Goal: Entertainment & Leisure: Browse casually

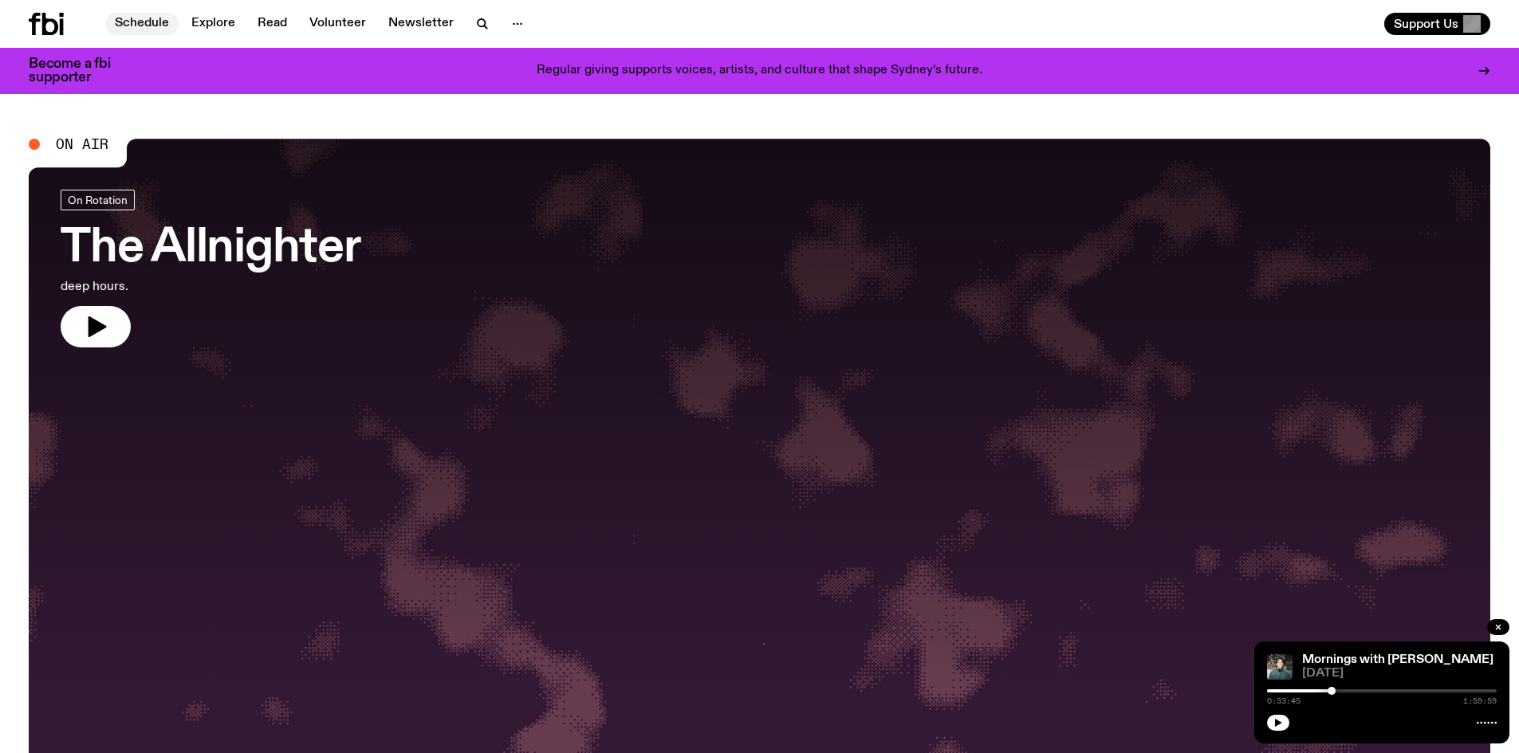
scroll to position [147, 0]
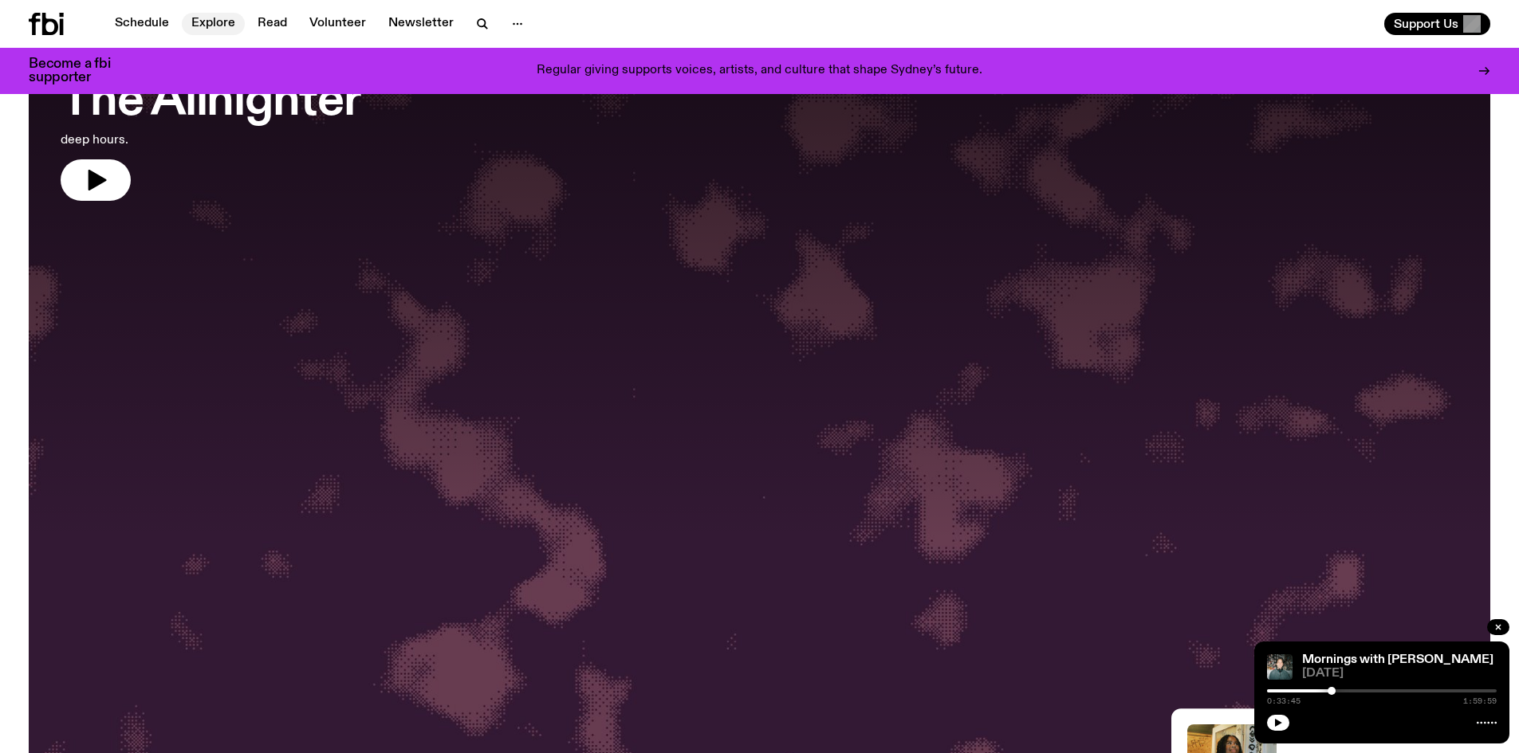
click at [208, 19] on link "Explore" at bounding box center [213, 24] width 63 height 22
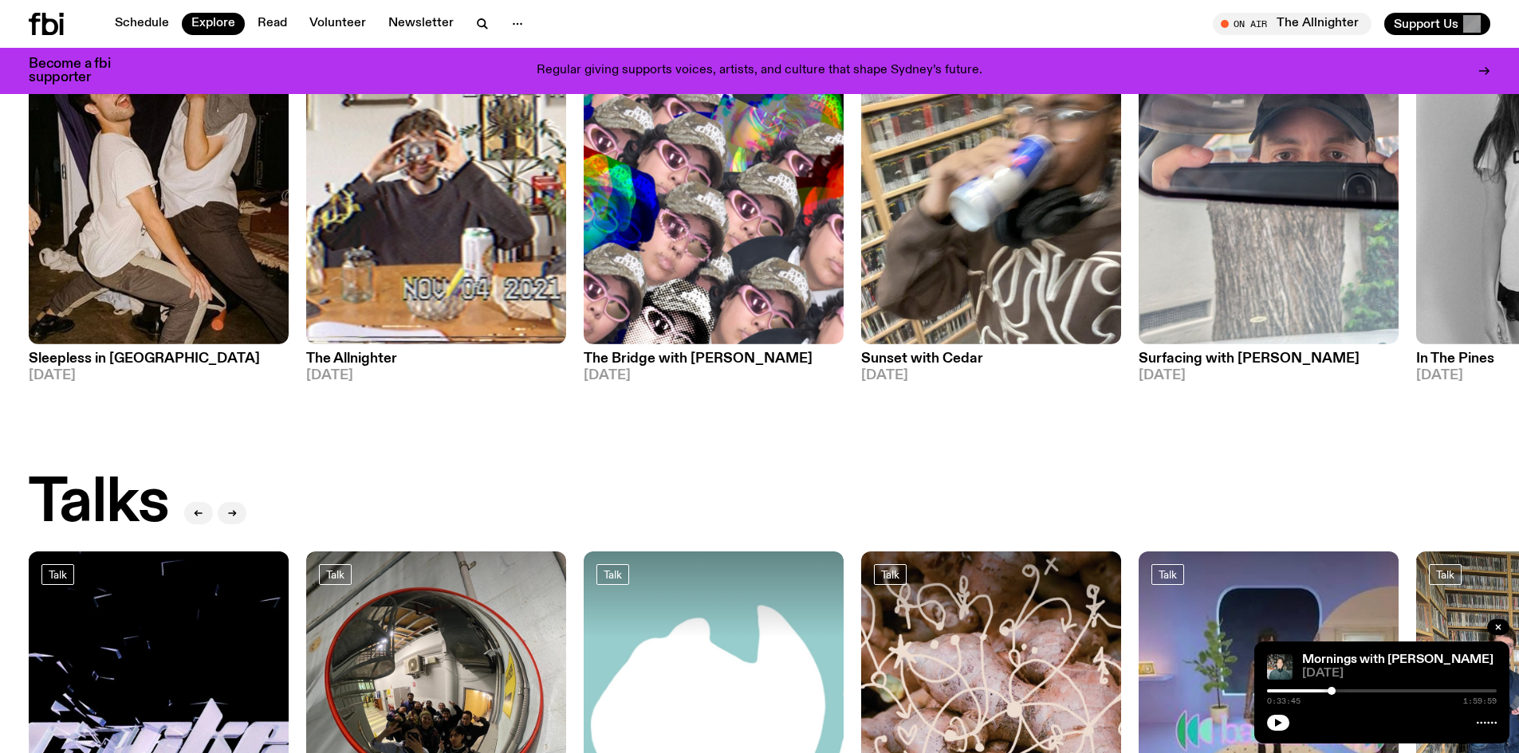
scroll to position [1183, 0]
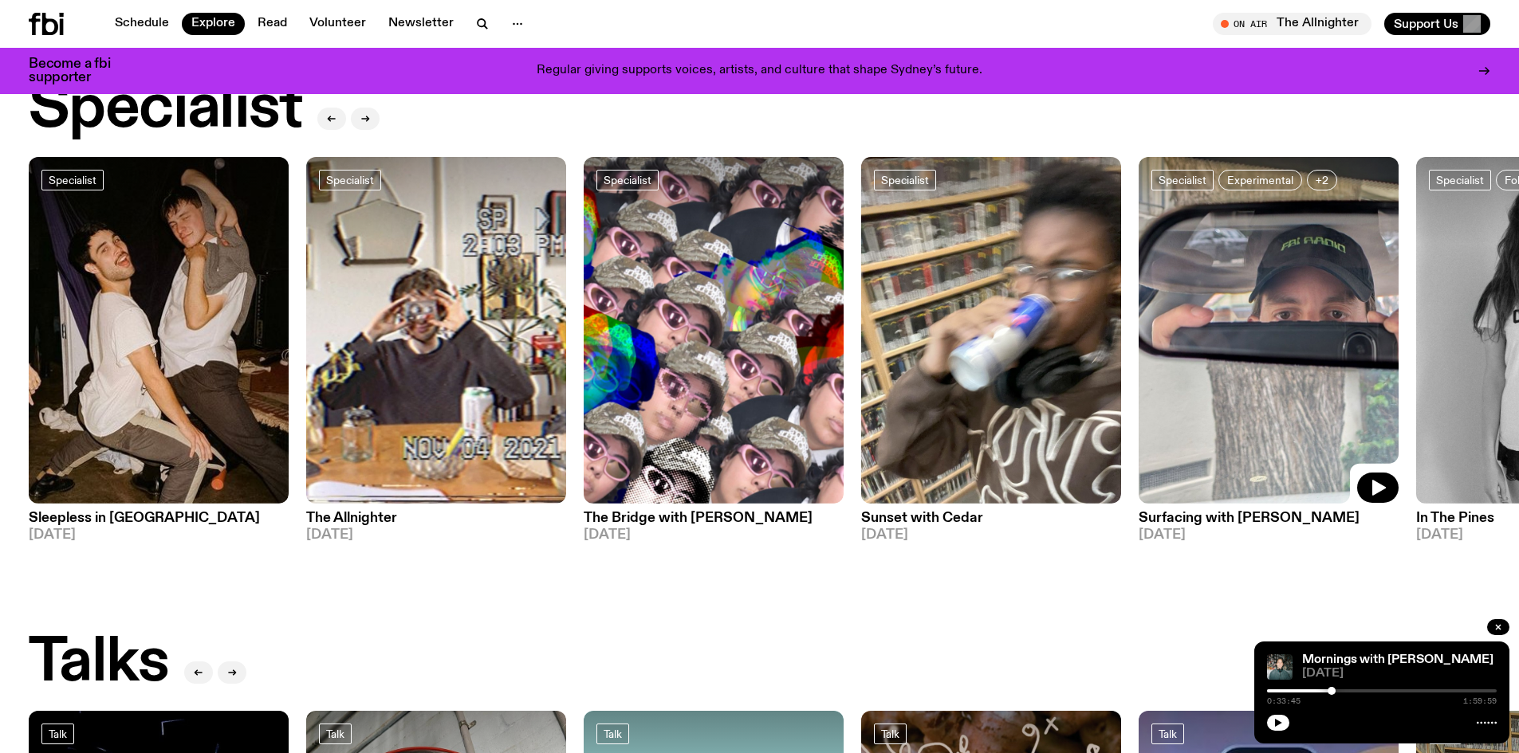
click at [1257, 372] on img at bounding box center [1269, 330] width 260 height 347
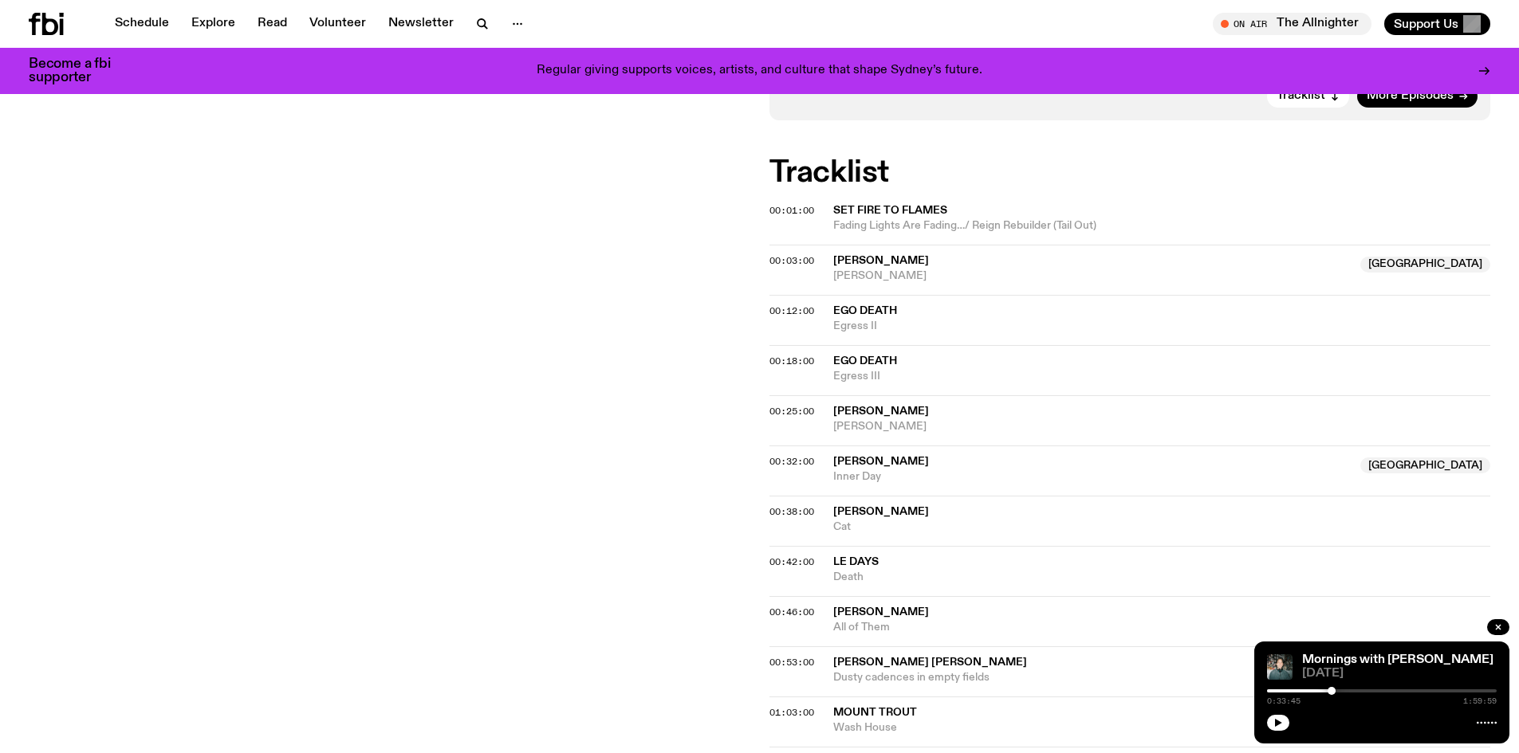
scroll to position [67, 0]
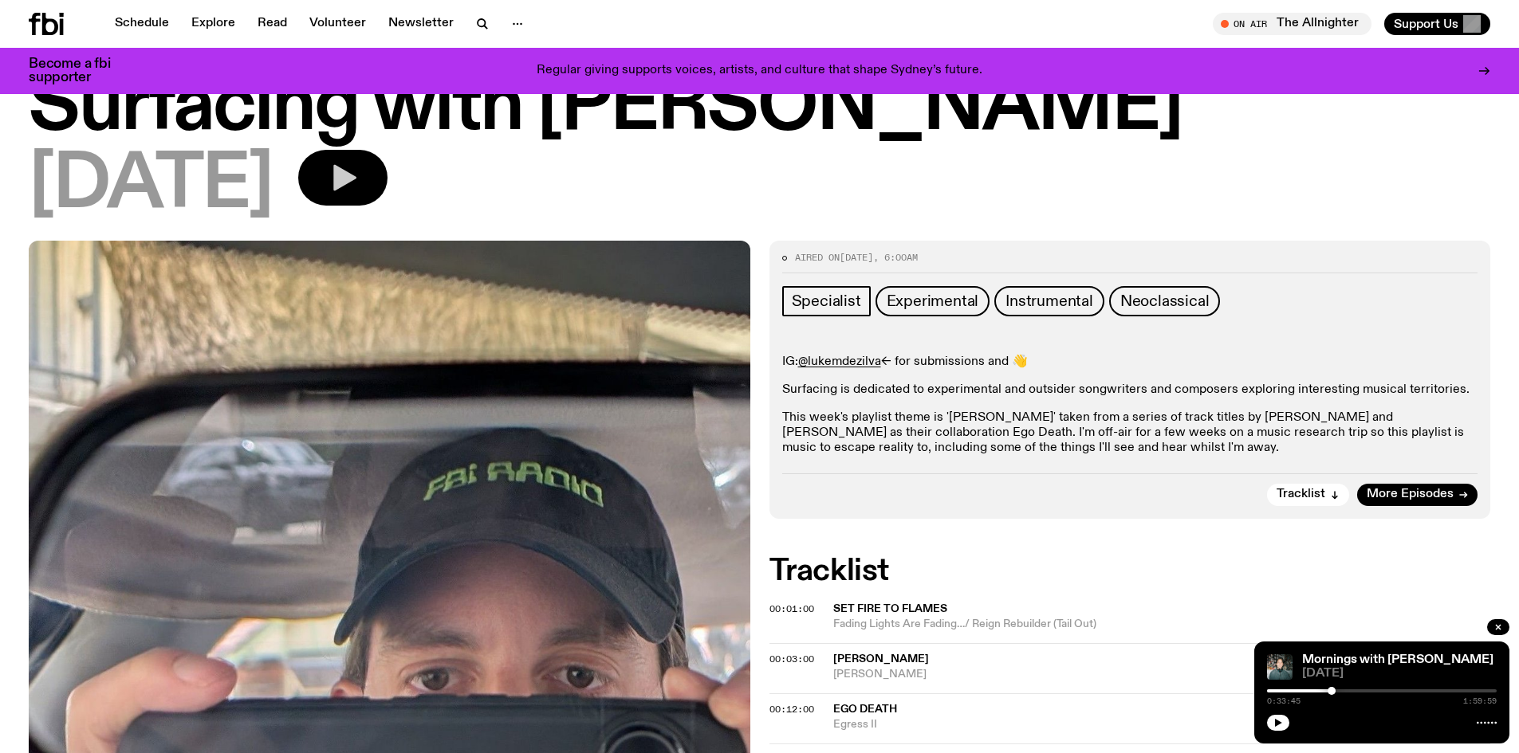
click at [359, 171] on icon "button" at bounding box center [343, 178] width 32 height 32
click at [231, 22] on link "Explore" at bounding box center [213, 24] width 63 height 22
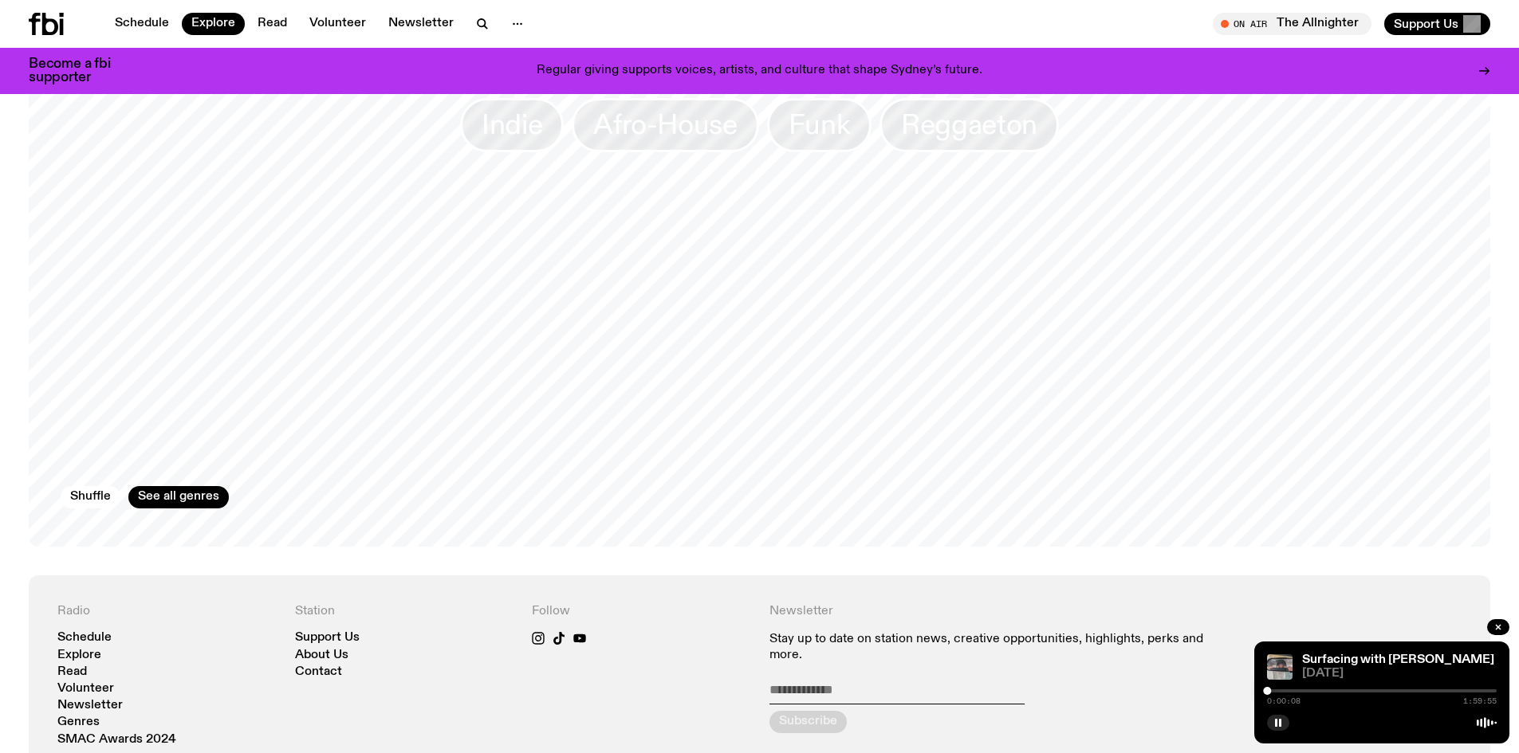
scroll to position [2459, 0]
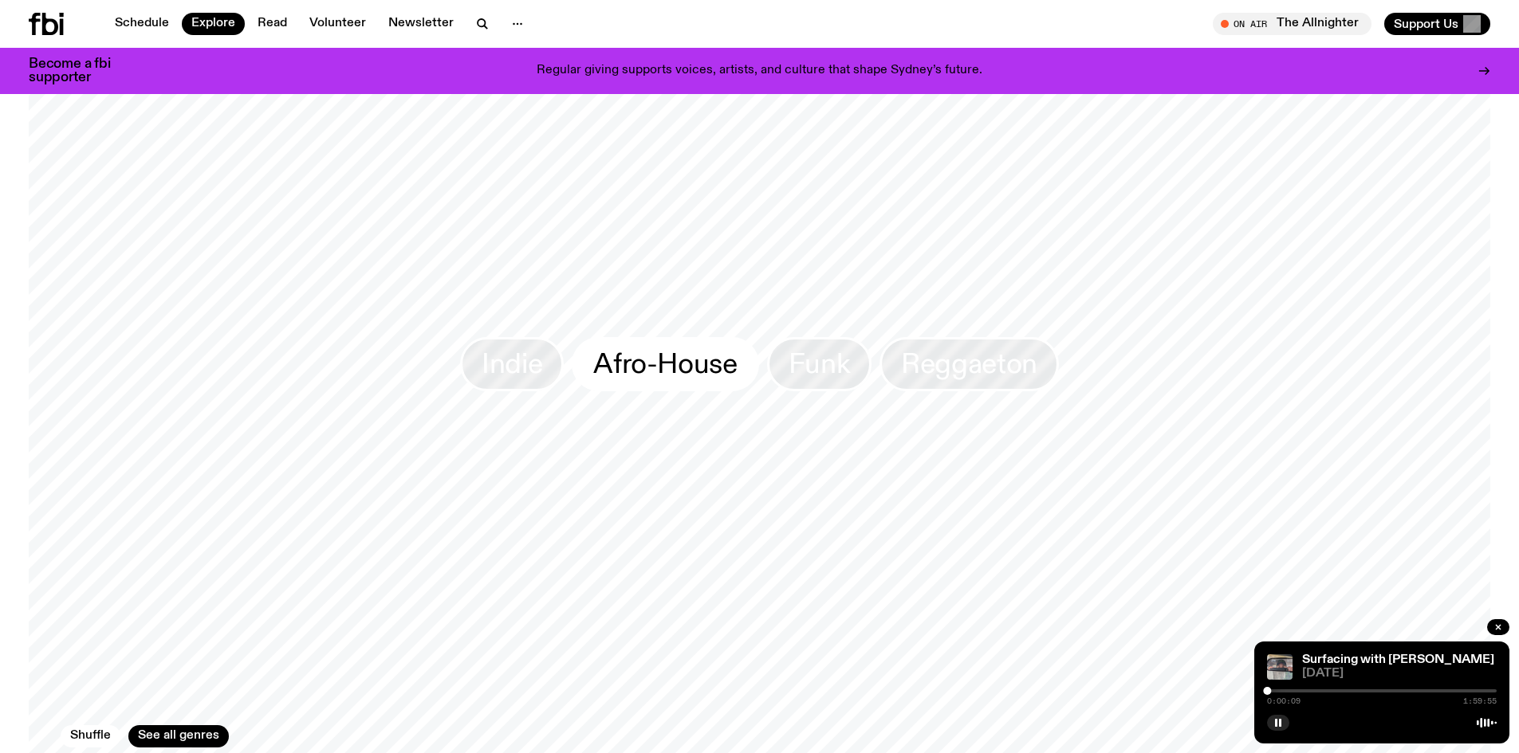
click at [684, 348] on span "Afro-House" at bounding box center [665, 363] width 144 height 31
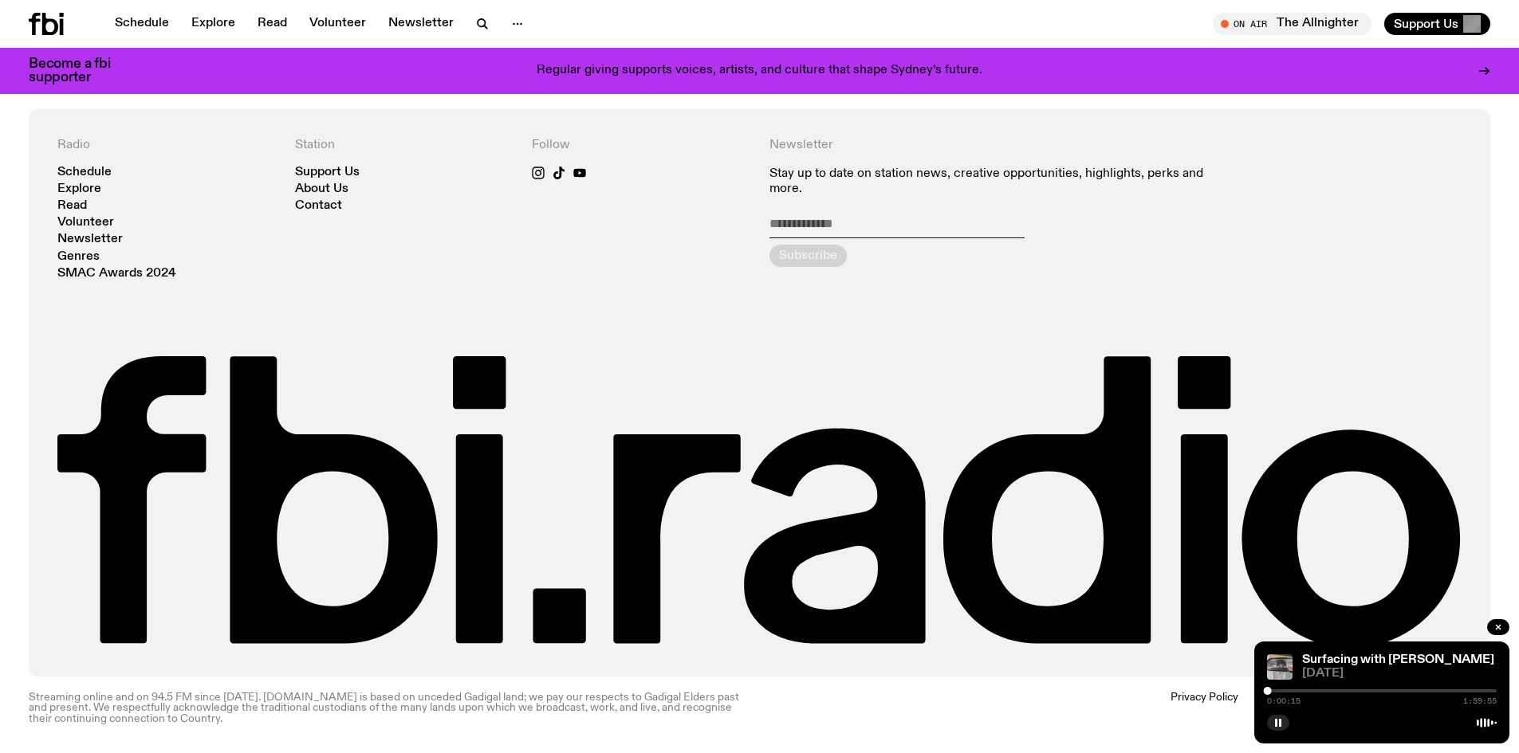
scroll to position [3270, 0]
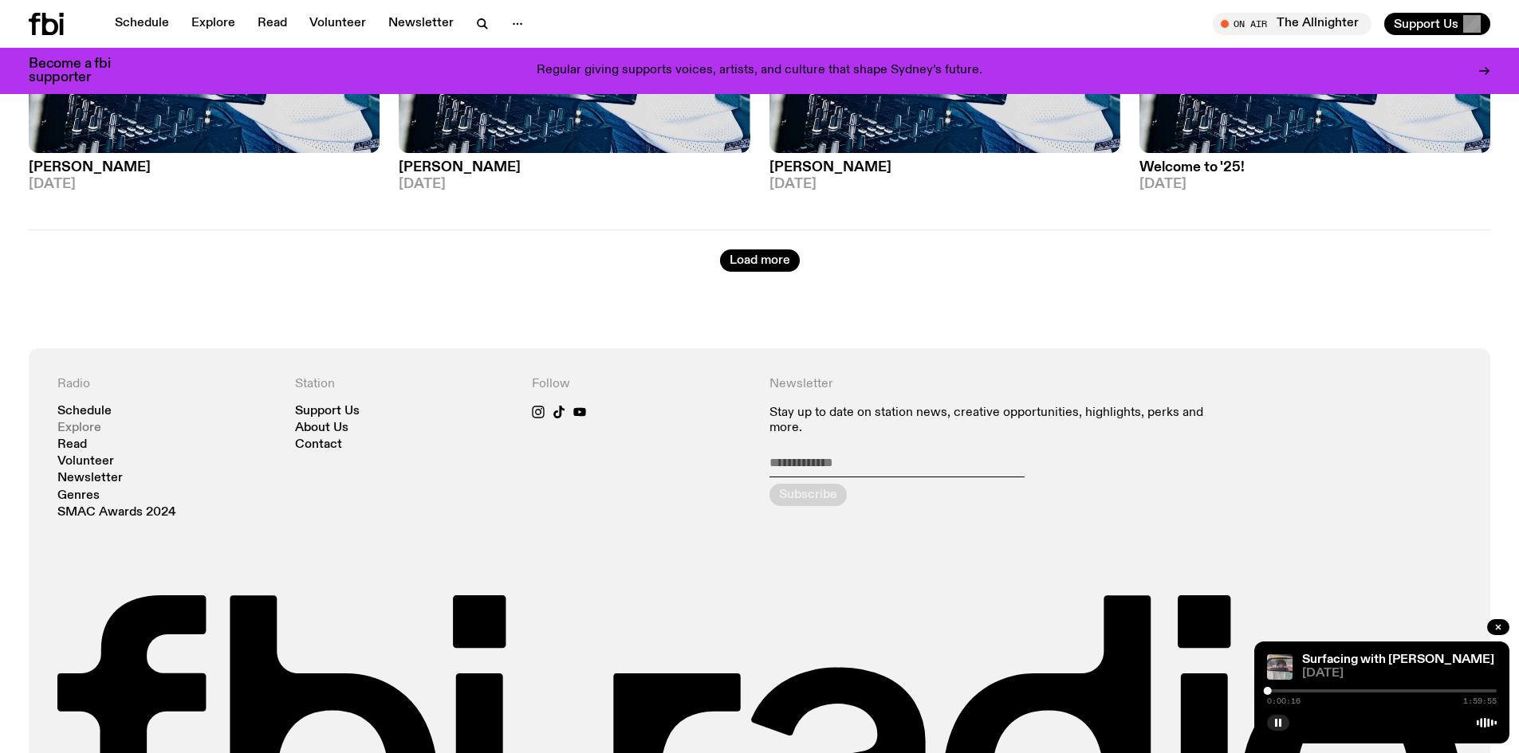
click at [85, 423] on link "Explore" at bounding box center [79, 429] width 44 height 12
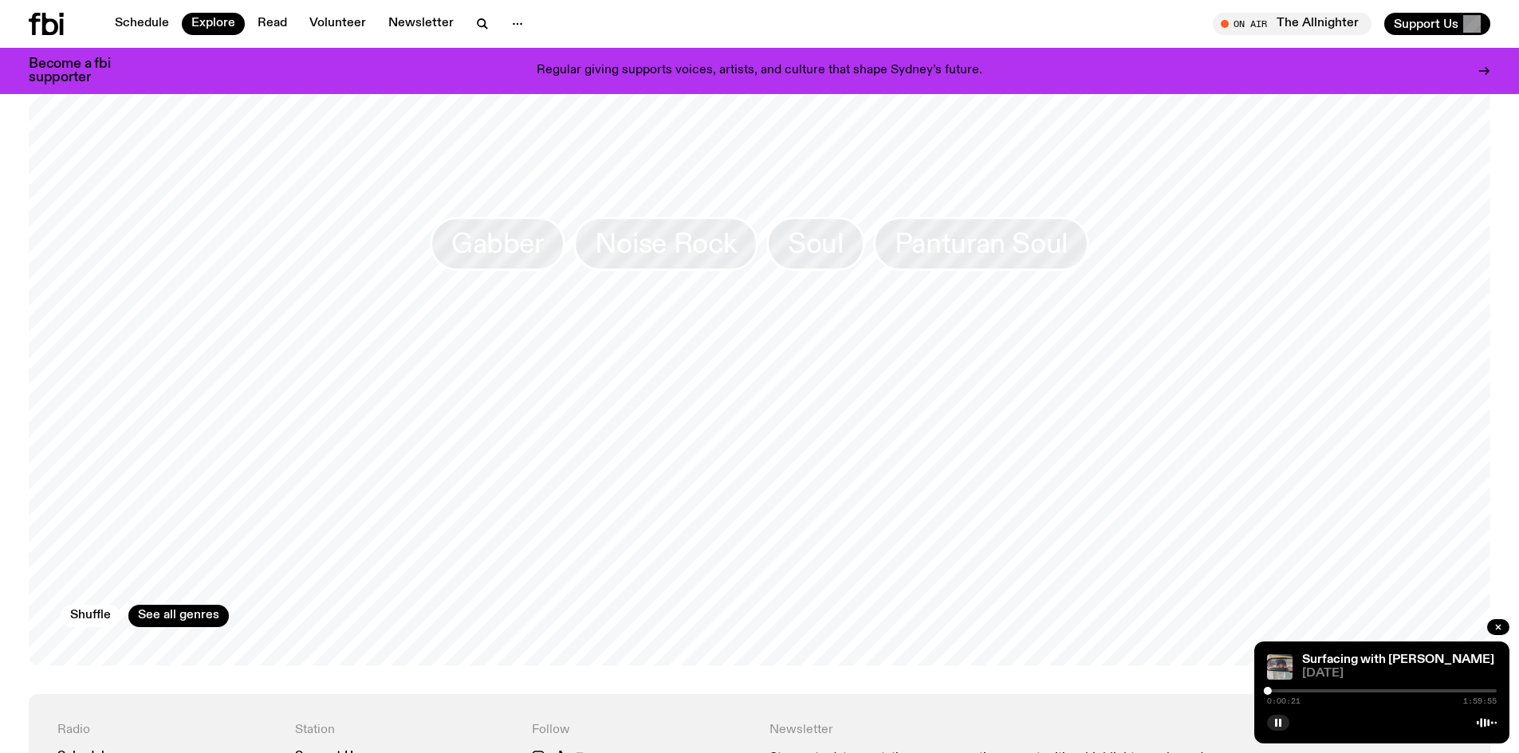
scroll to position [2340, 0]
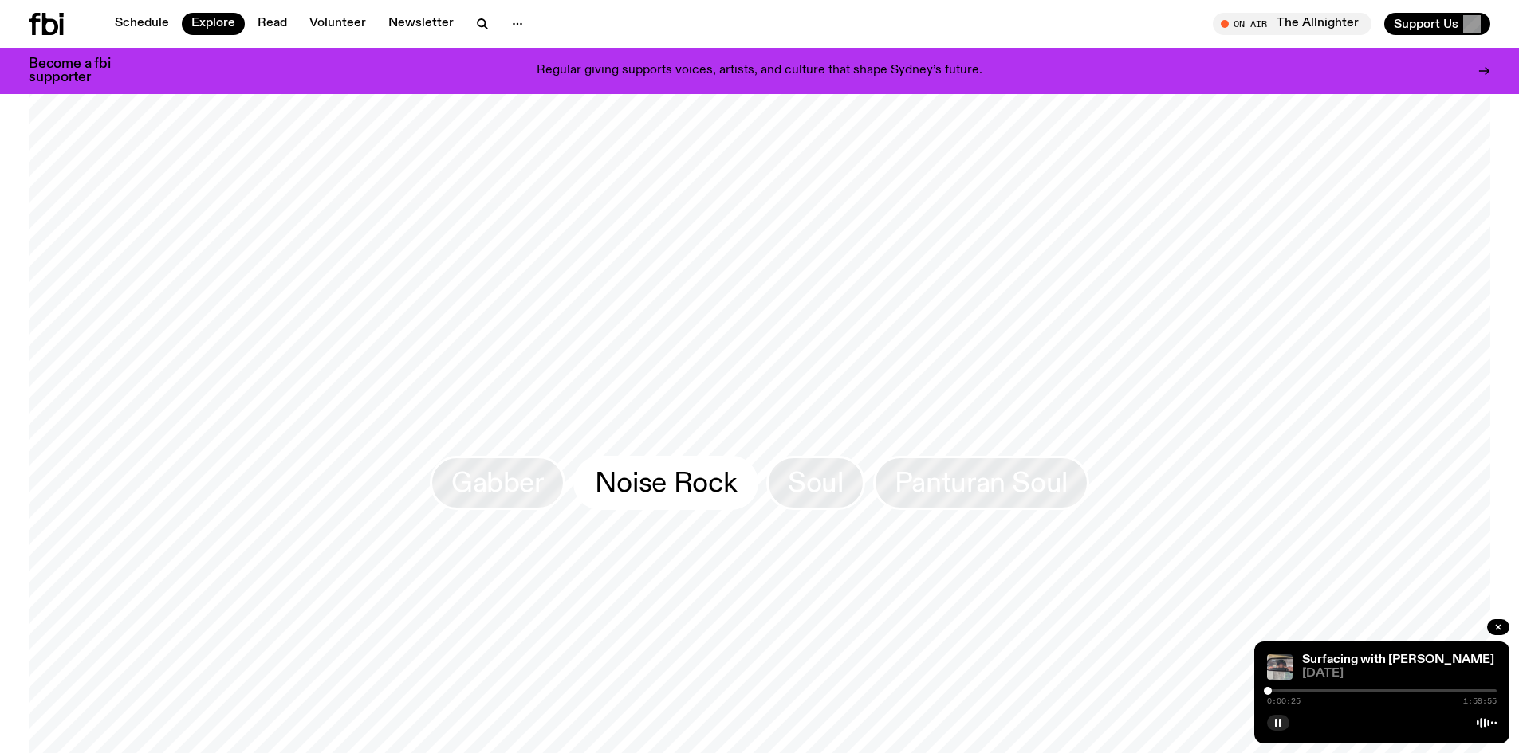
click at [699, 467] on span "Noise Rock" at bounding box center [666, 482] width 142 height 31
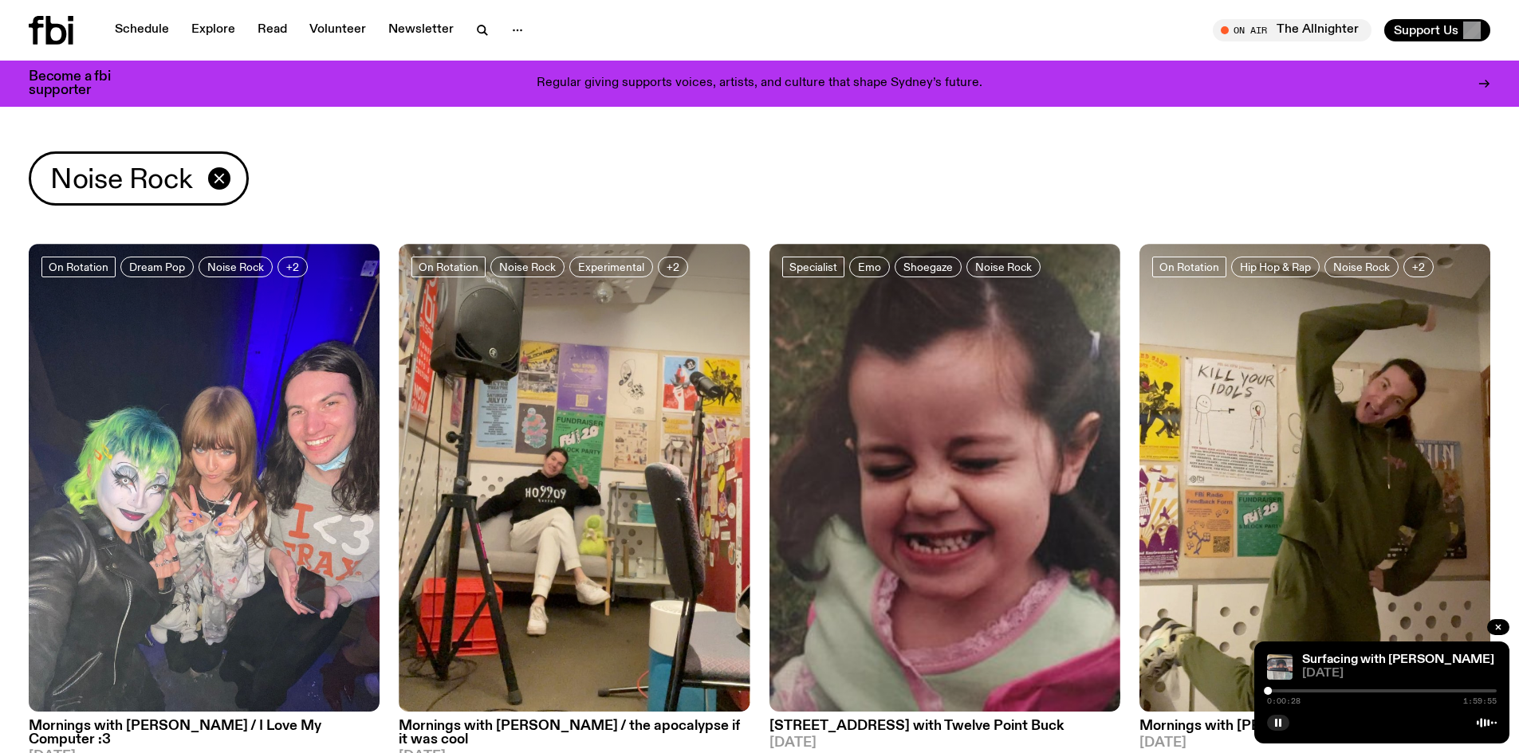
click at [1281, 690] on div at bounding box center [1382, 691] width 230 height 3
click at [213, 33] on link "Explore" at bounding box center [213, 30] width 63 height 22
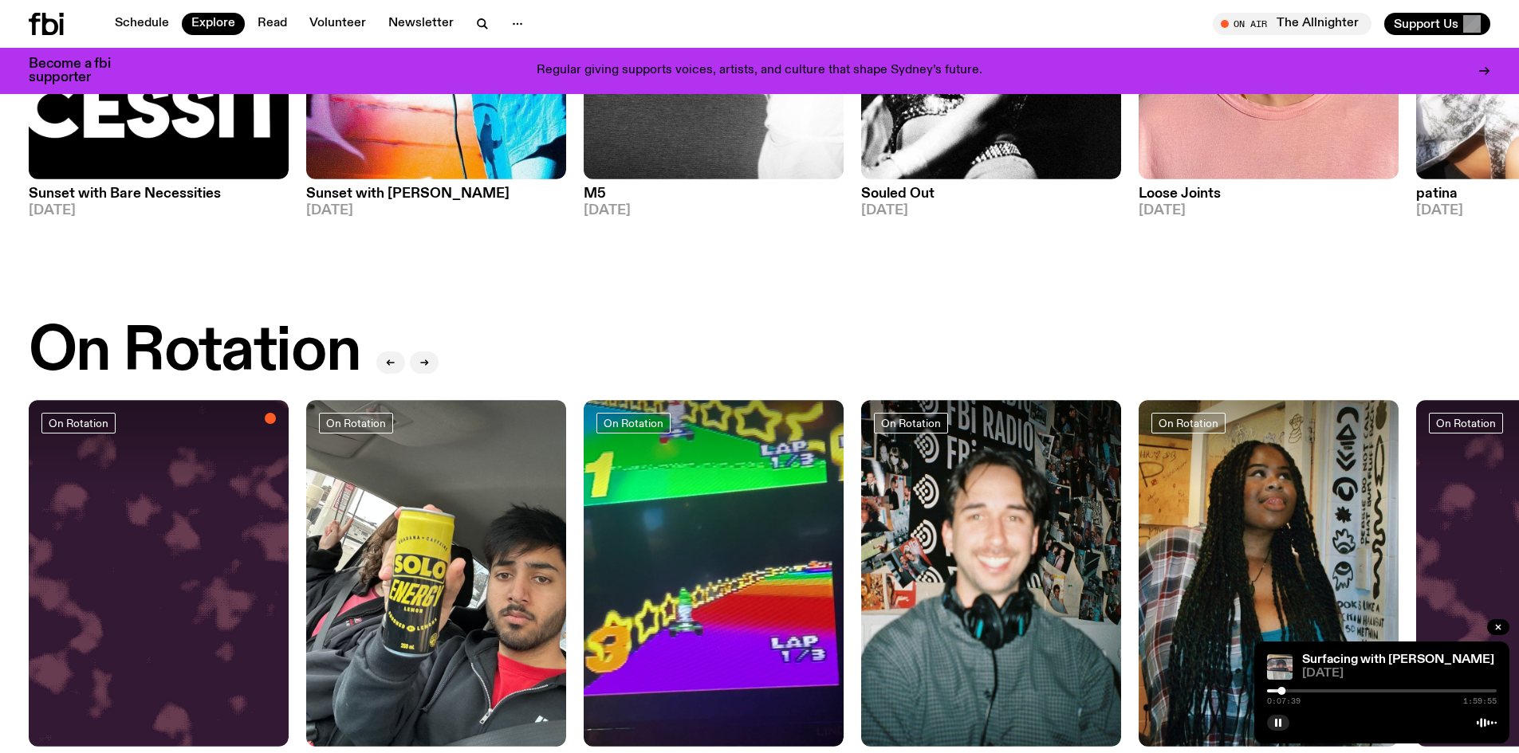
scroll to position [545, 0]
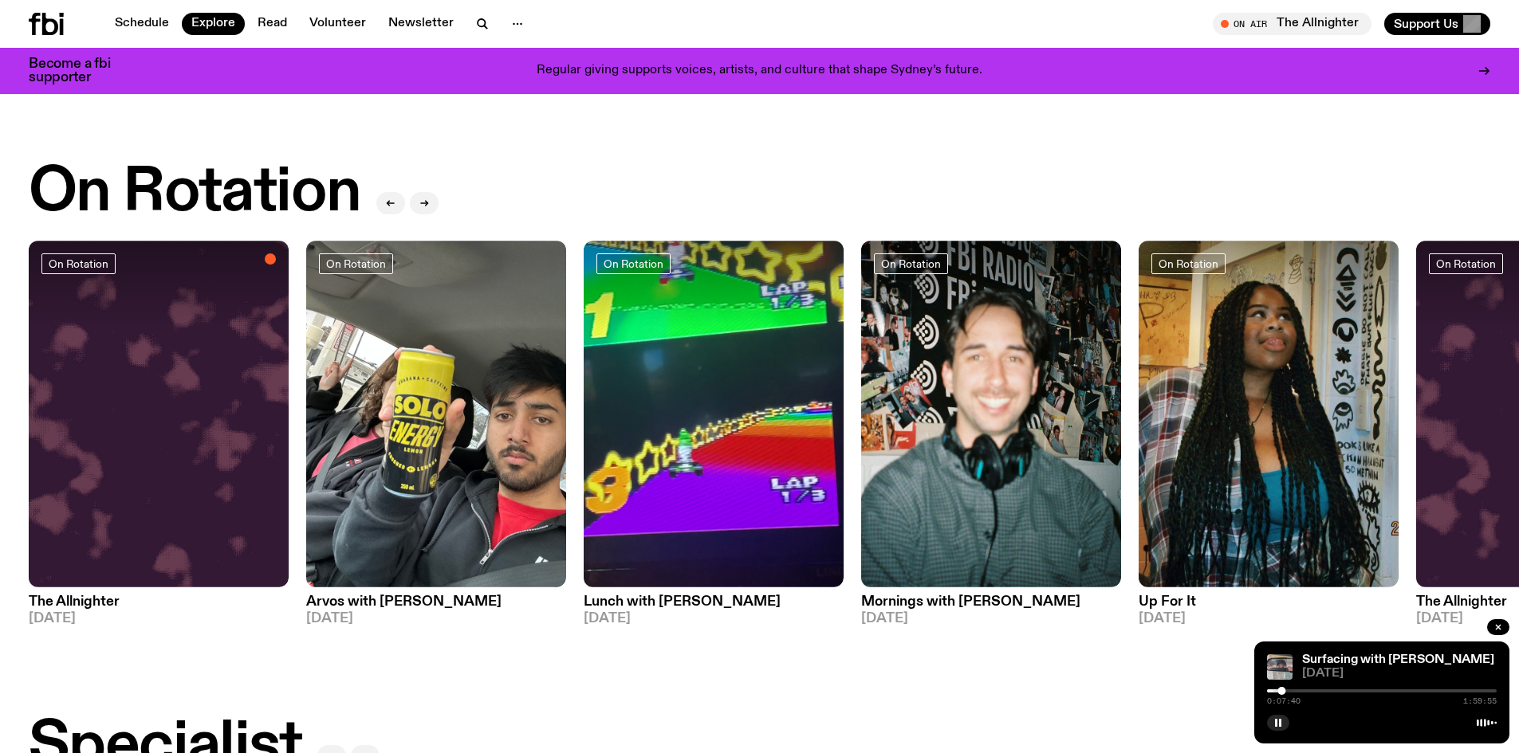
click at [1312, 689] on div "0:07:40 1:59:55" at bounding box center [1382, 695] width 230 height 19
click at [1312, 692] on div at bounding box center [1382, 691] width 230 height 3
click at [1325, 687] on div "0:23:46 1:59:55" at bounding box center [1382, 695] width 230 height 19
click at [1325, 691] on div at bounding box center [1382, 691] width 230 height 3
click at [1355, 690] on div at bounding box center [1382, 691] width 230 height 3
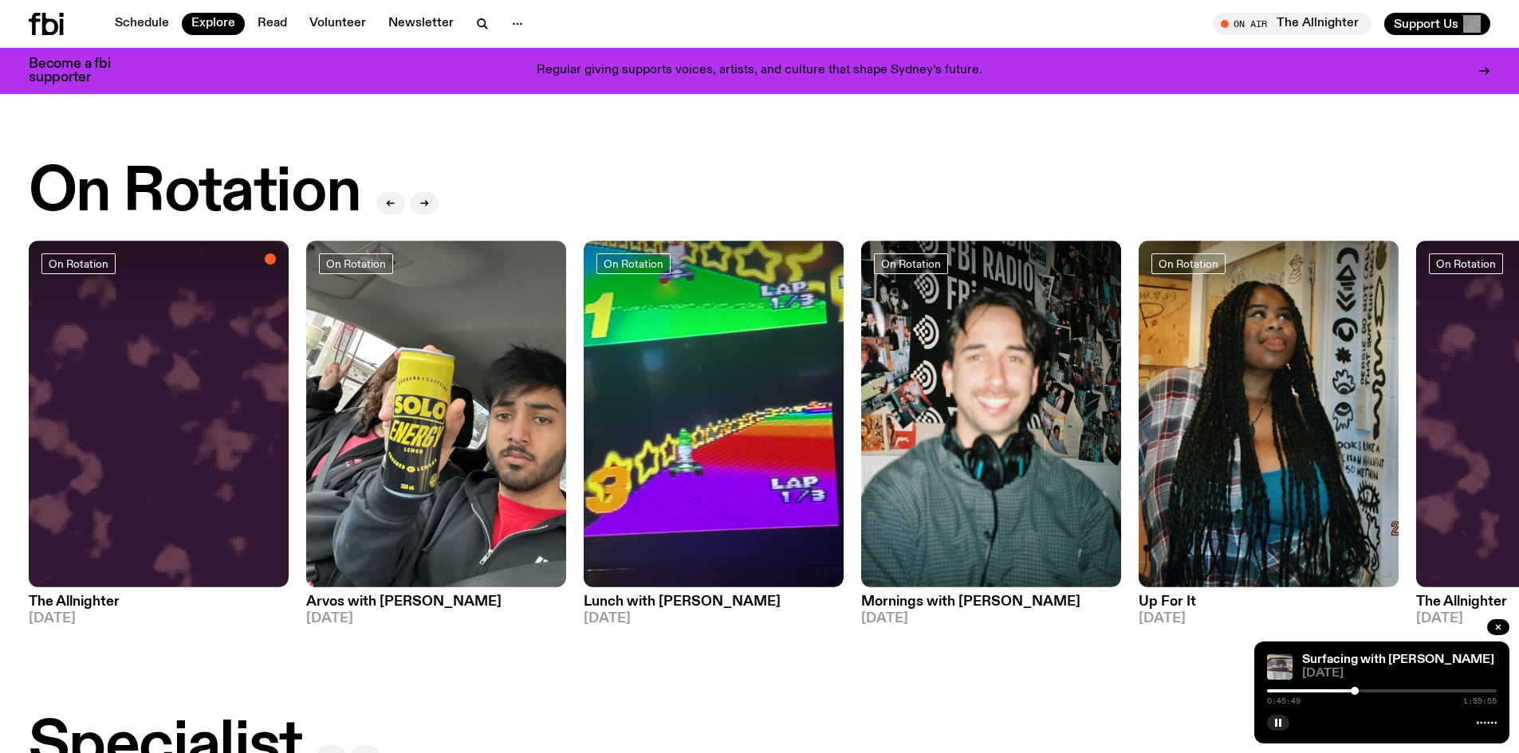
click at [1368, 695] on div "0:45:49 1:59:55" at bounding box center [1382, 695] width 230 height 19
click at [1369, 690] on div at bounding box center [1382, 691] width 230 height 3
click at [775, 447] on img at bounding box center [714, 414] width 260 height 347
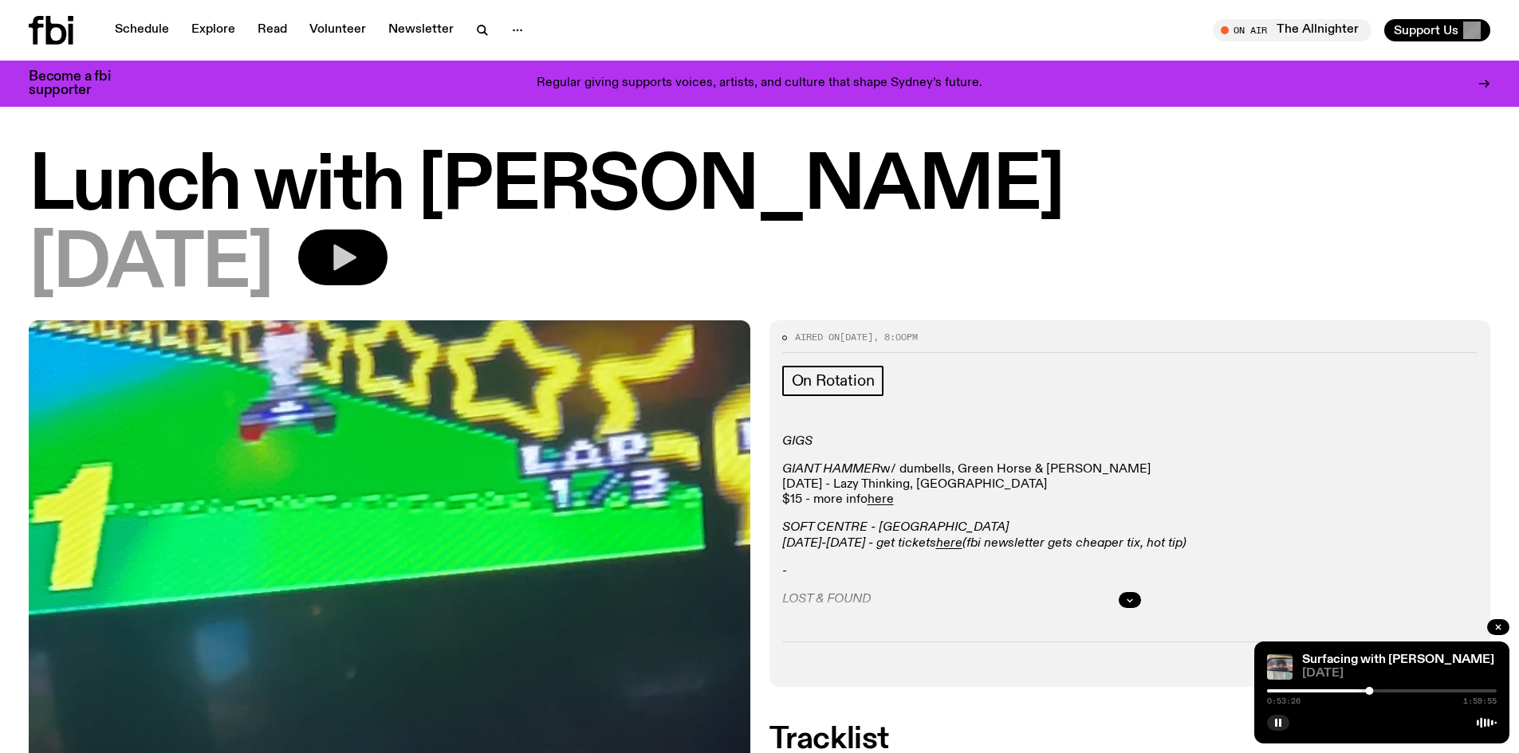
click at [372, 233] on button "button" at bounding box center [342, 258] width 89 height 56
click at [212, 29] on link "Explore" at bounding box center [213, 30] width 63 height 22
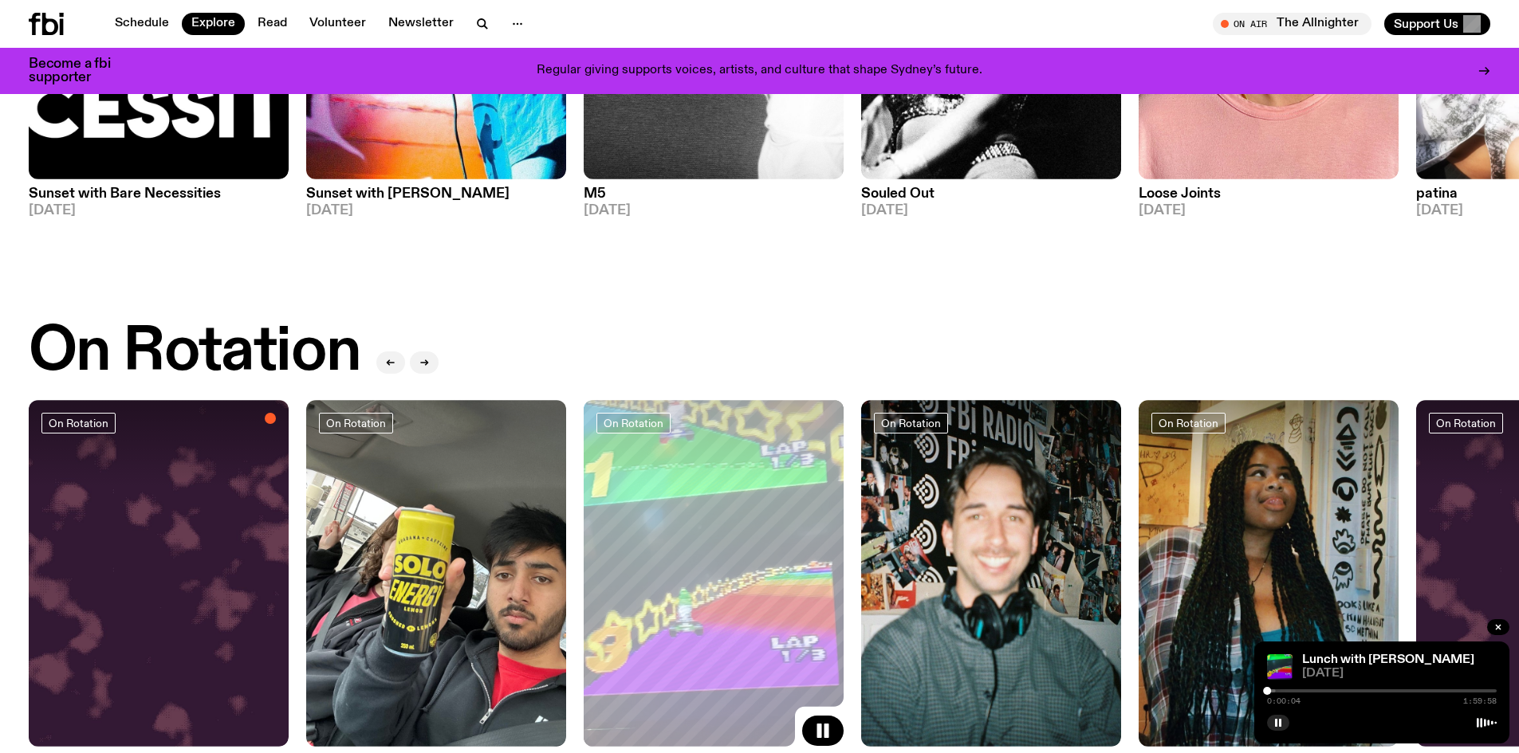
scroll to position [545, 0]
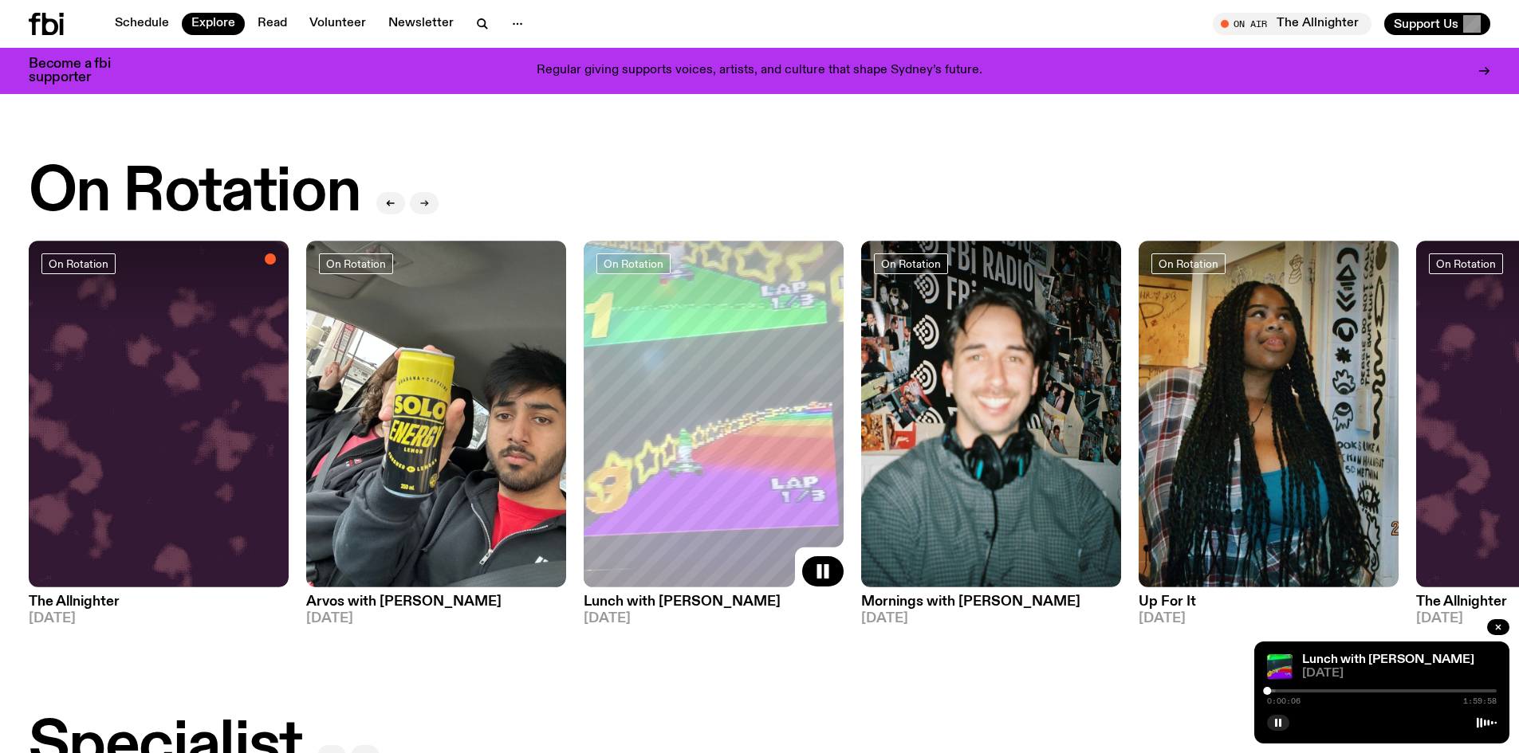
click at [433, 195] on button "button" at bounding box center [424, 203] width 29 height 22
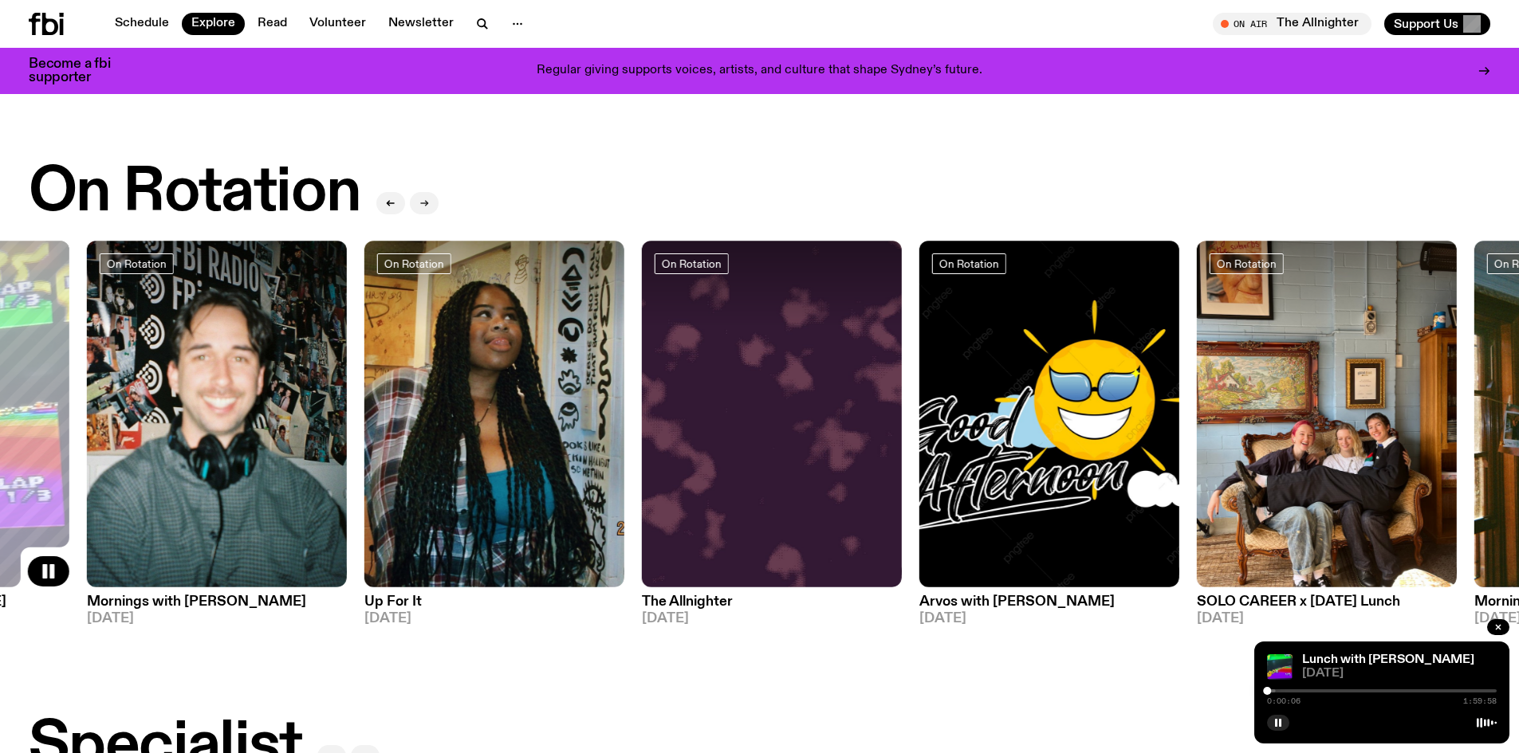
click at [433, 195] on button "button" at bounding box center [424, 203] width 29 height 22
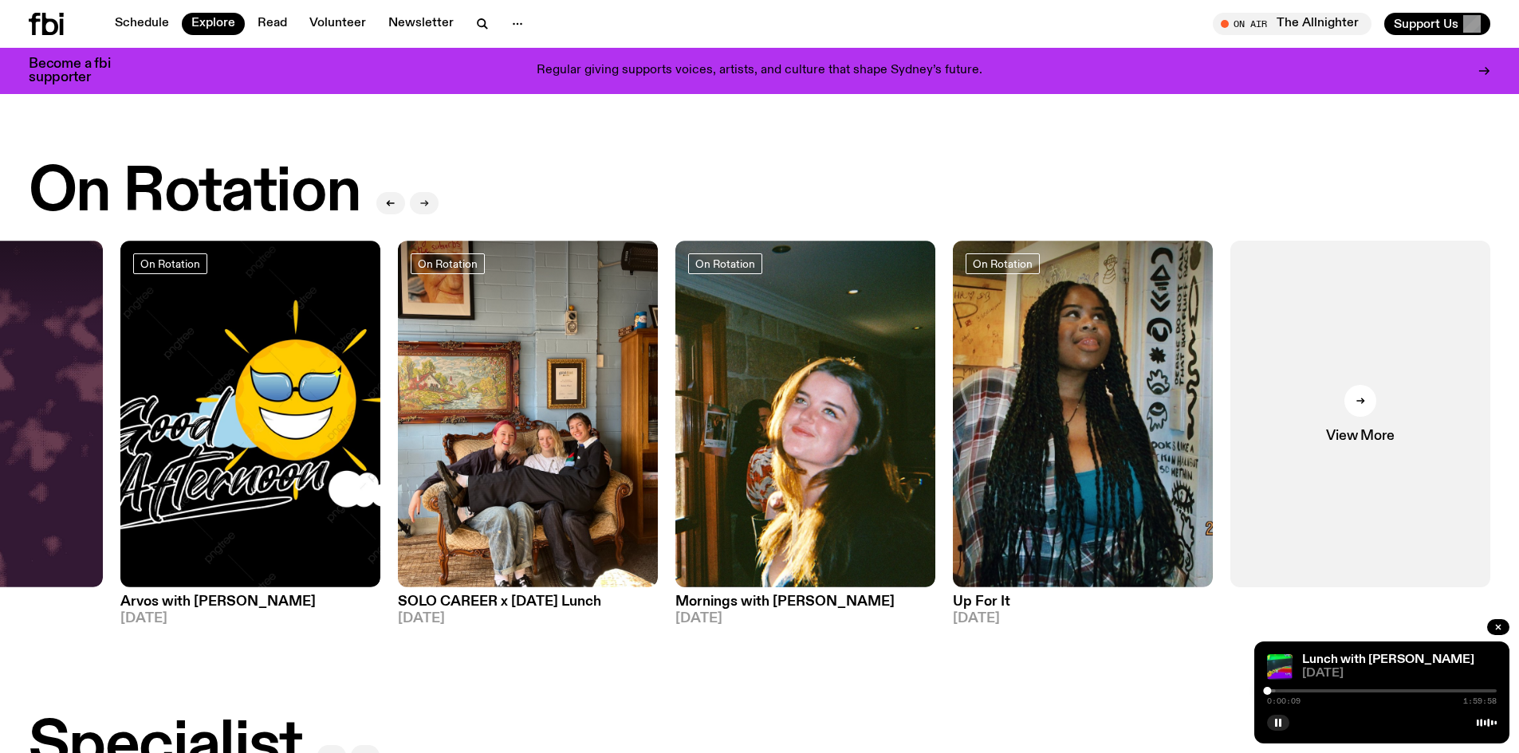
click at [424, 199] on icon "button" at bounding box center [424, 204] width 10 height 10
click at [1355, 397] on div at bounding box center [1360, 401] width 32 height 32
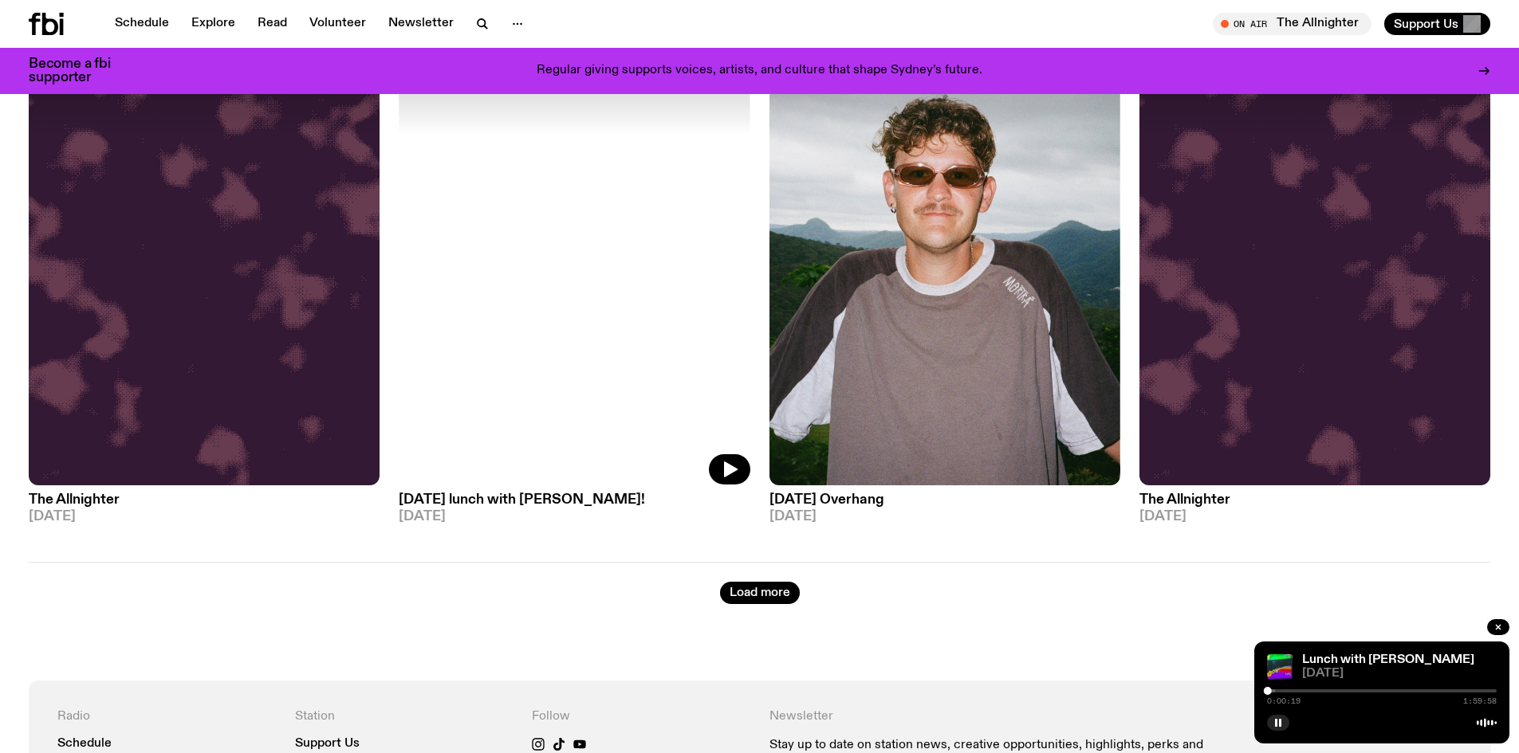
scroll to position [2871, 0]
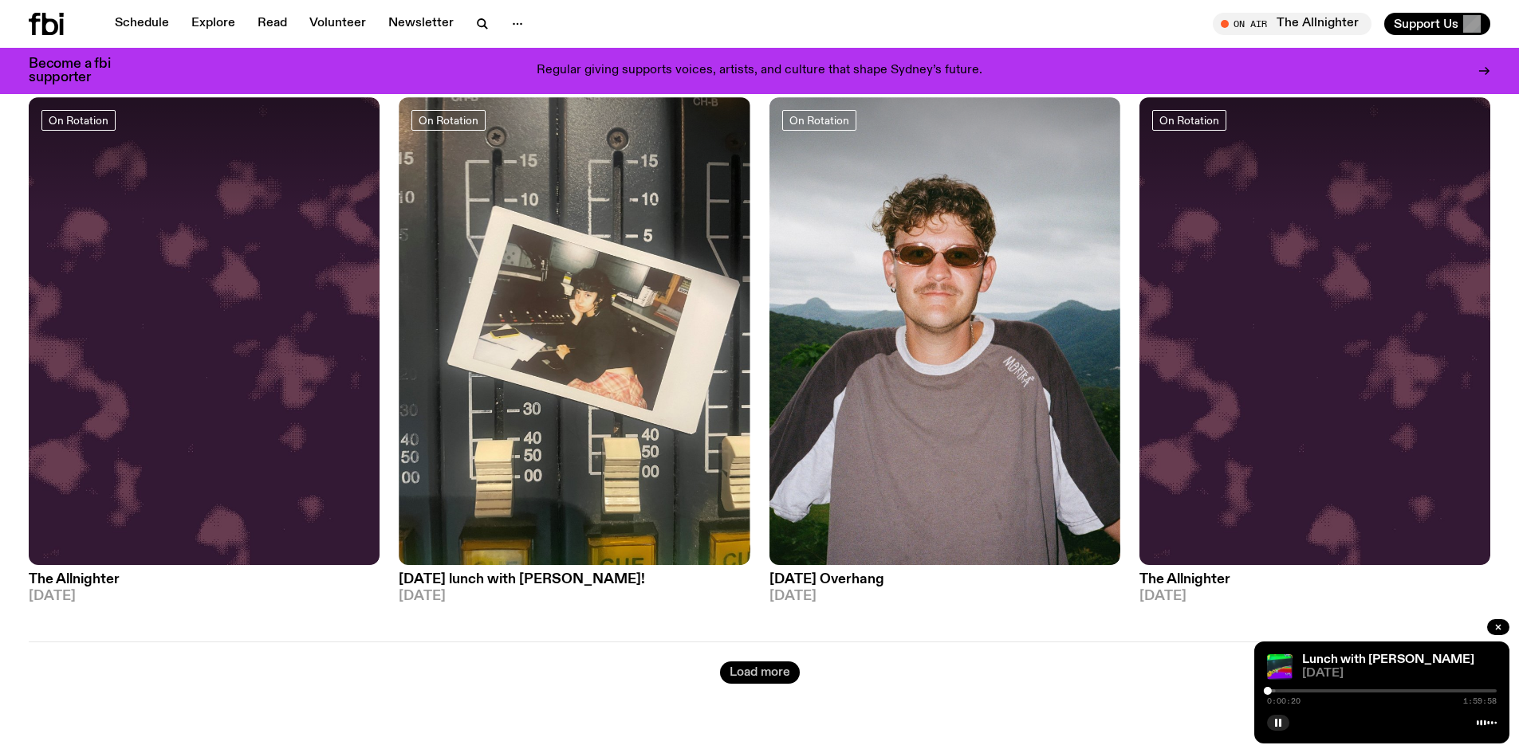
click at [757, 662] on button "Load more" at bounding box center [760, 673] width 80 height 22
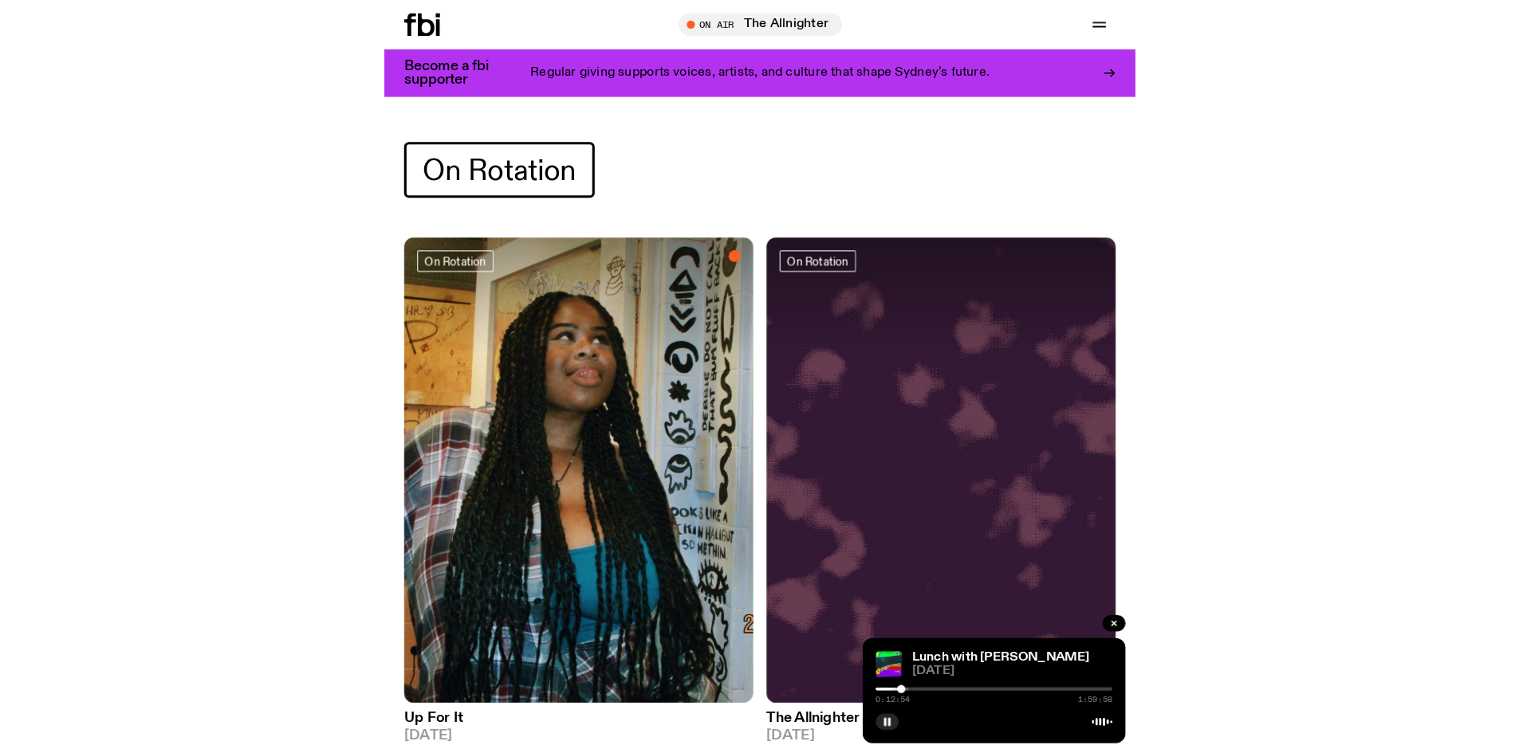
scroll to position [0, 0]
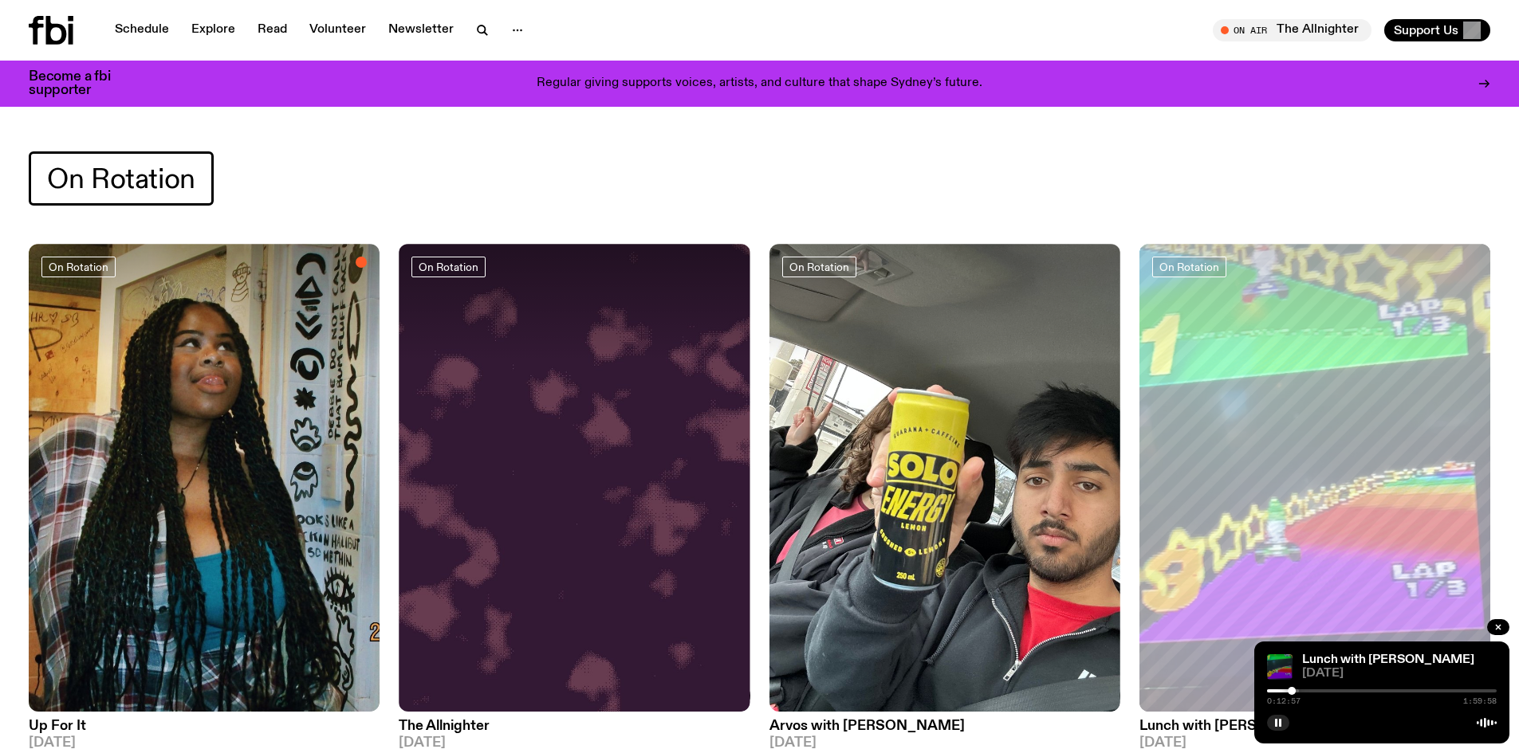
click at [1288, 662] on img at bounding box center [1280, 668] width 26 height 26
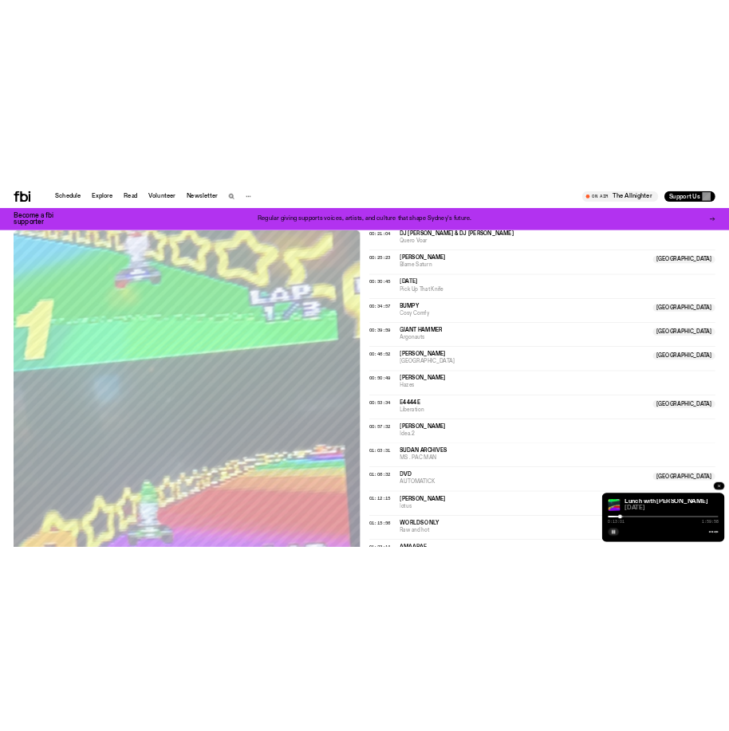
scroll to position [545, 0]
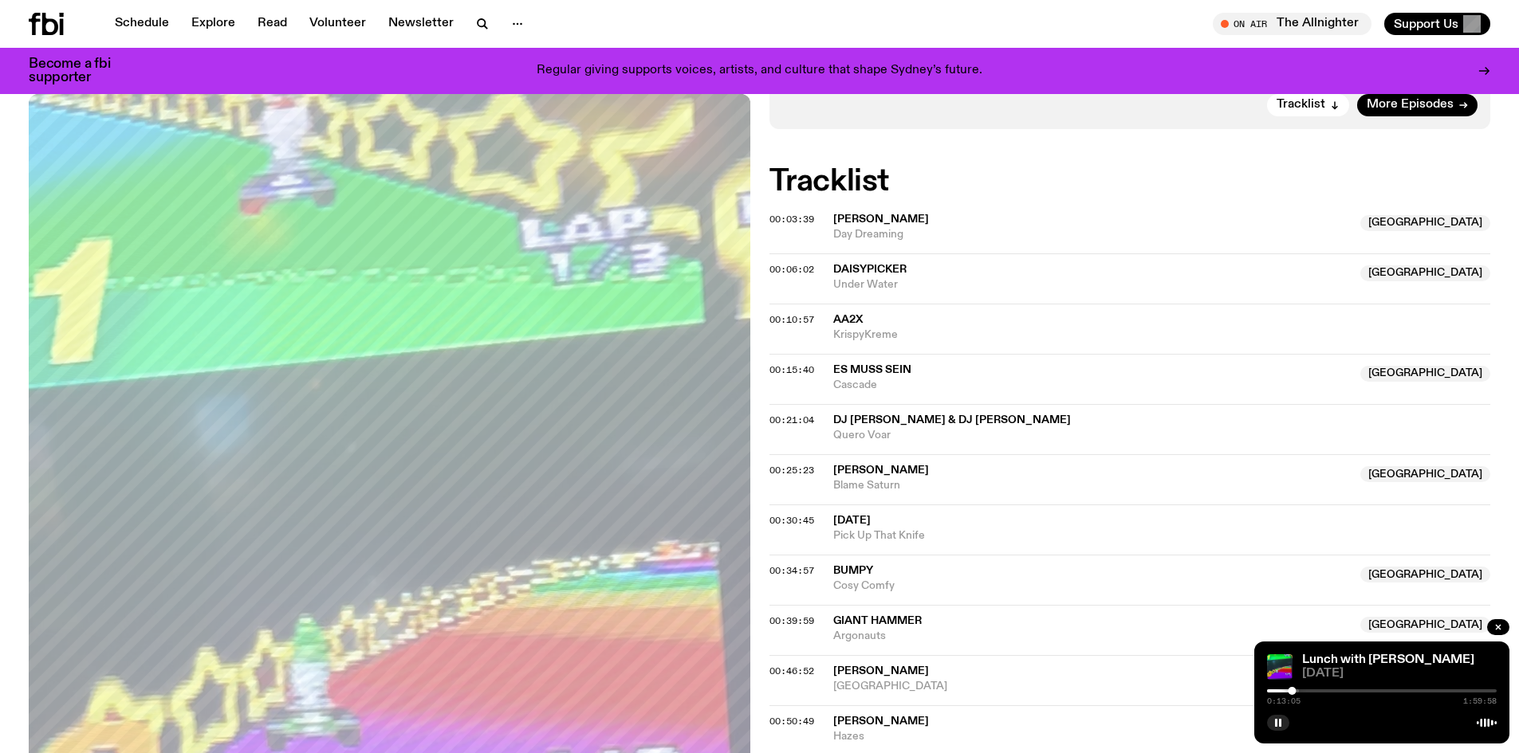
click at [846, 325] on span "AA2x" at bounding box center [848, 319] width 30 height 11
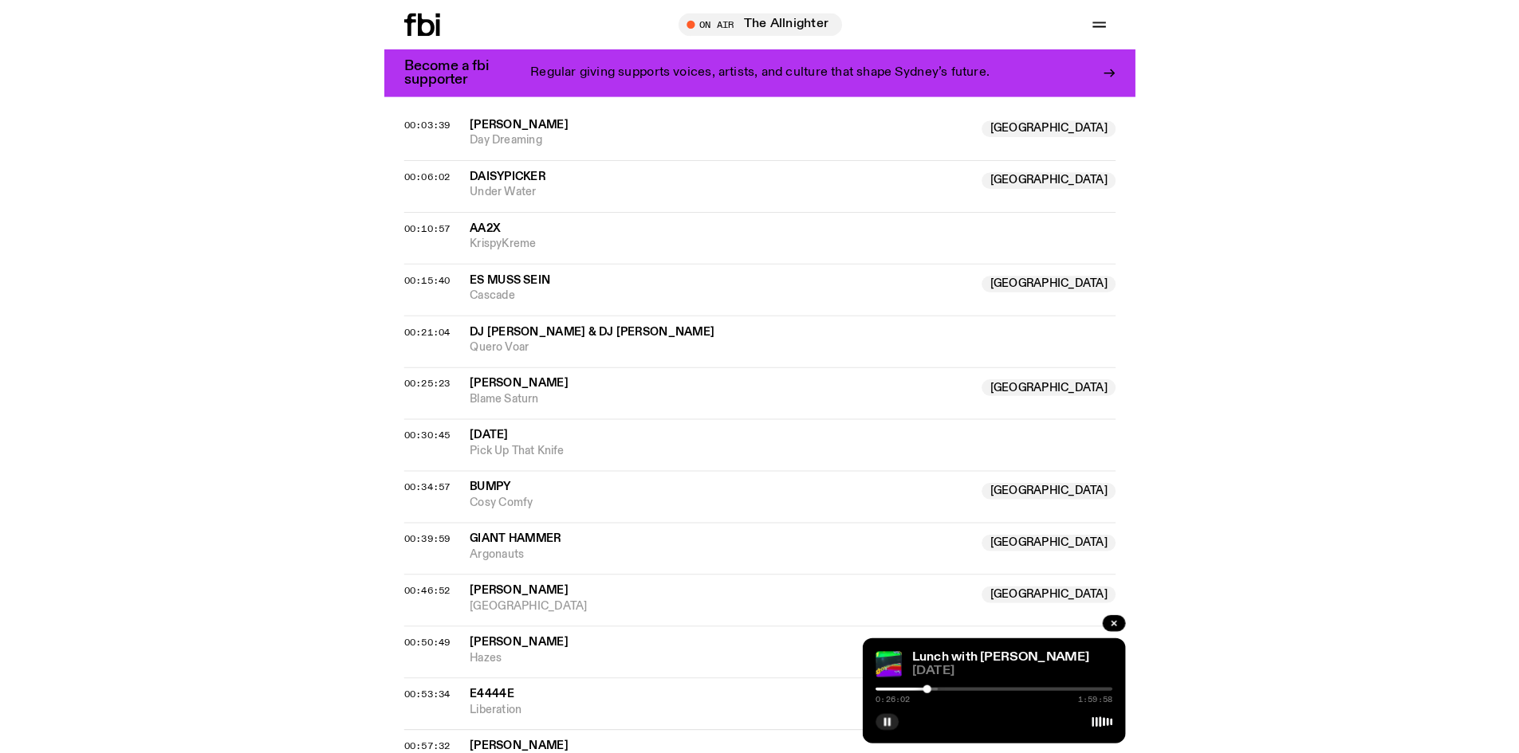
scroll to position [601, 0]
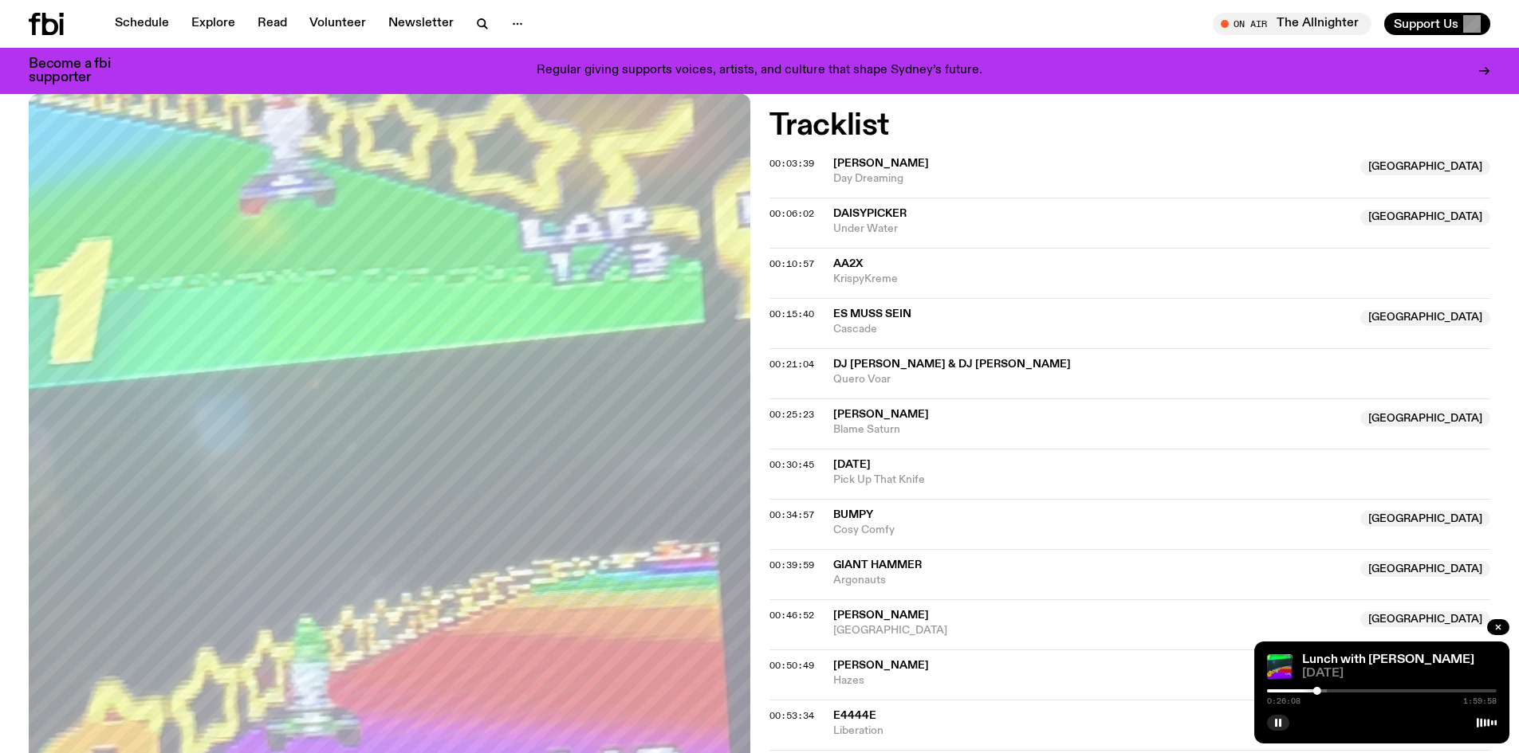
click at [1323, 693] on div "0:26:08 1:59:58" at bounding box center [1382, 695] width 230 height 19
click at [1324, 694] on div at bounding box center [1324, 691] width 8 height 8
